Goal: Find specific page/section: Find specific page/section

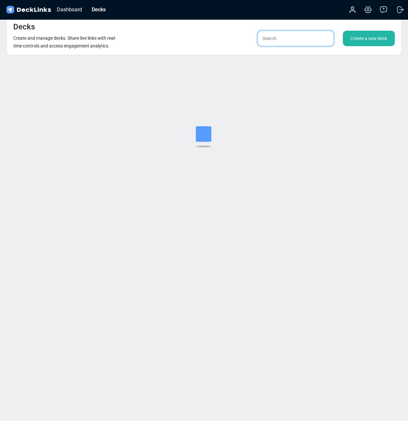
click at [309, 41] on input "text" at bounding box center [295, 39] width 76 height 16
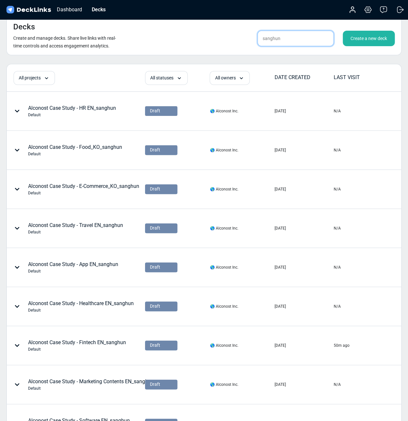
scroll to position [151, 0]
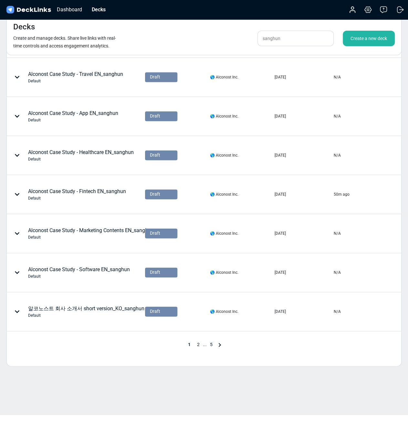
click at [202, 342] on span "2" at bounding box center [198, 344] width 9 height 5
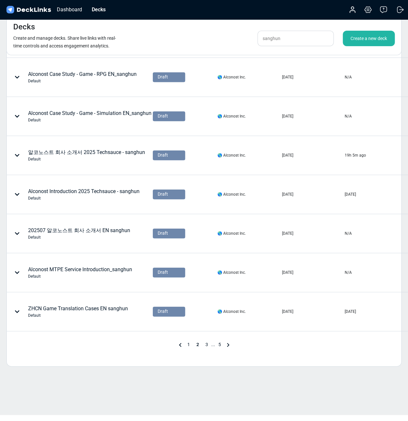
click at [205, 342] on span "3" at bounding box center [206, 344] width 9 height 5
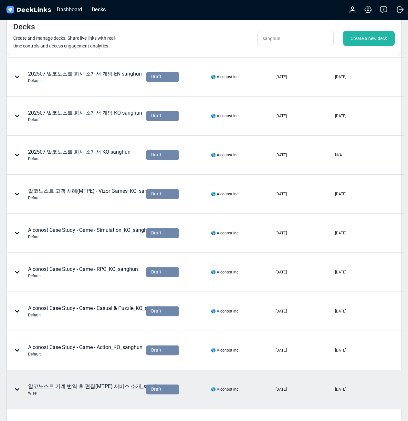
scroll to position [0, 0]
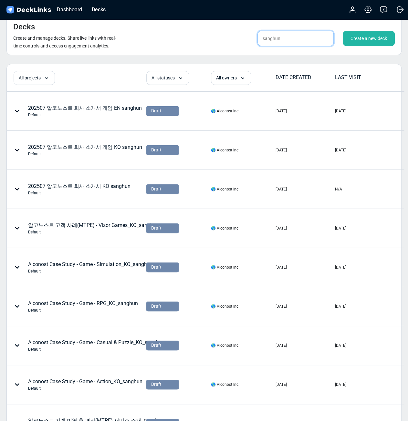
click at [288, 42] on input "sanghun" at bounding box center [295, 39] width 76 height 16
type input "r"
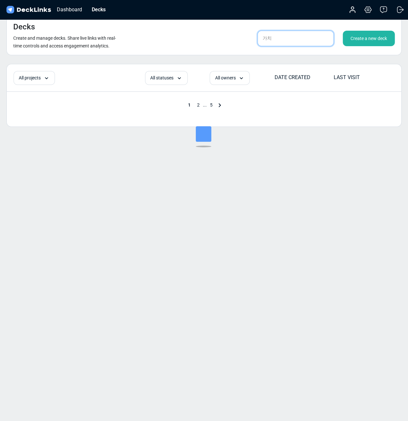
type input "가치"
